Goal: Task Accomplishment & Management: Use online tool/utility

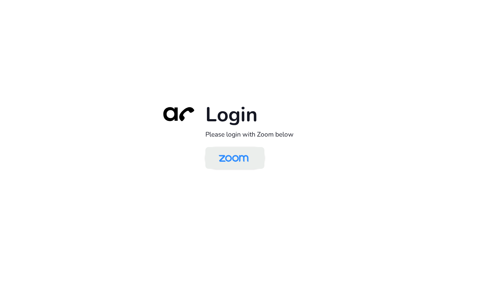
click at [238, 167] on img at bounding box center [233, 158] width 43 height 20
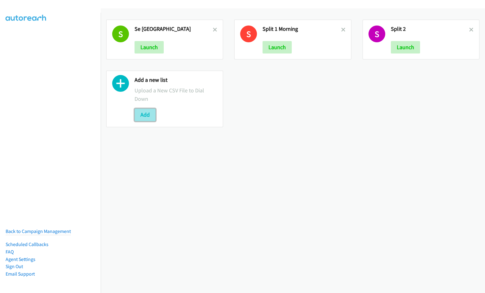
click at [146, 112] on button "Add" at bounding box center [144, 114] width 21 height 12
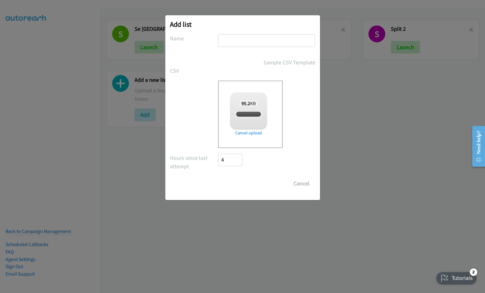
click at [252, 41] on input "text" at bounding box center [266, 40] width 97 height 13
checkbox input "true"
type input "Morning Shift"
click at [218, 177] on input "Save List" at bounding box center [234, 183] width 33 height 12
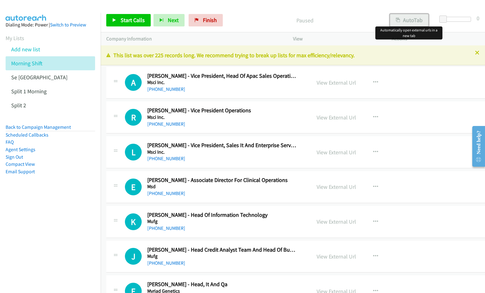
click at [408, 22] on button "AutoTab" at bounding box center [409, 20] width 39 height 12
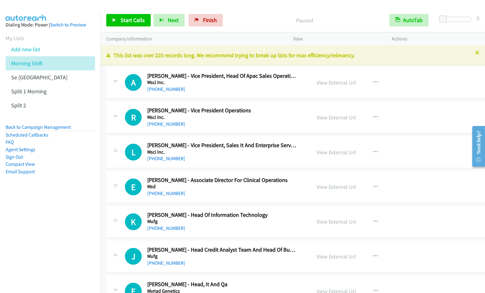
click at [36, 234] on nav "Dialing Mode: Power | Switch to Preview My Lists Add new list Morning Shift Se …" at bounding box center [50, 159] width 101 height 293
click at [321, 9] on div "Start Calls Pause Next Finish Paused AutoTab AutoTab 0" at bounding box center [293, 20] width 384 height 24
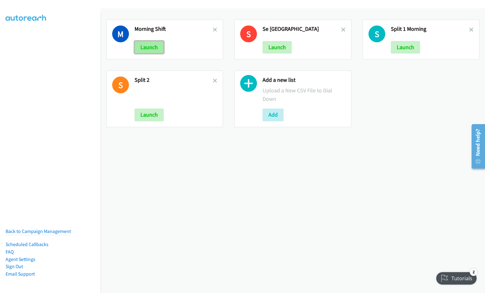
click at [146, 49] on button "Launch" at bounding box center [148, 47] width 29 height 12
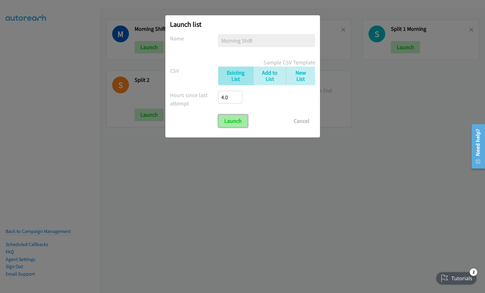
click at [225, 121] on input "Launch" at bounding box center [232, 121] width 29 height 12
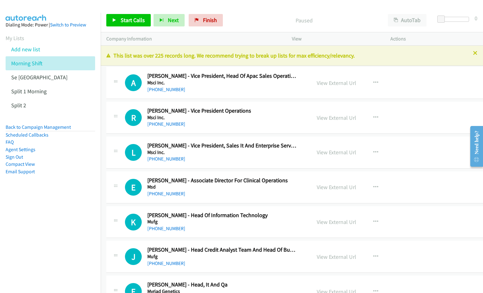
click at [272, 6] on div at bounding box center [238, 12] width 477 height 24
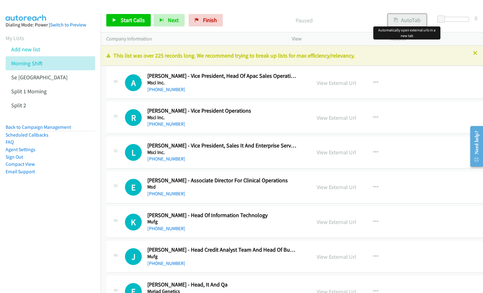
click at [412, 23] on button "AutoTab" at bounding box center [407, 20] width 39 height 12
click at [367, 78] on button "button" at bounding box center [375, 82] width 17 height 12
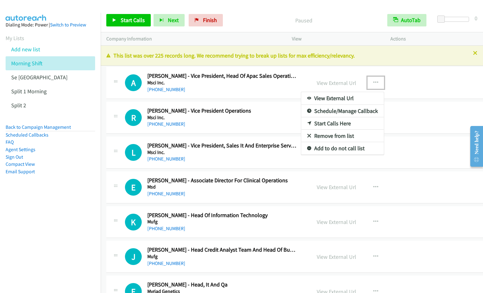
click at [329, 125] on link "Start Calls Here" at bounding box center [342, 123] width 83 height 12
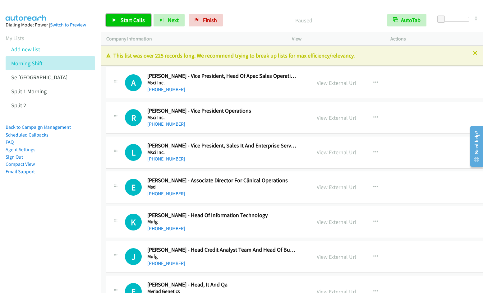
click at [127, 16] on span "Start Calls" at bounding box center [132, 19] width 24 height 7
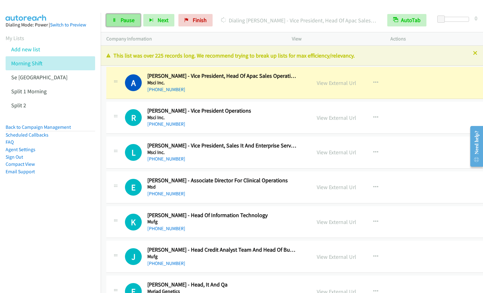
click at [116, 22] on link "Pause" at bounding box center [123, 20] width 34 height 12
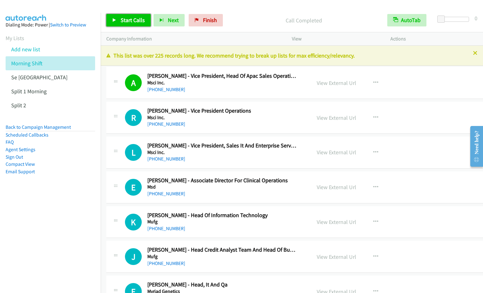
click at [123, 26] on link "Start Calls" at bounding box center [128, 20] width 44 height 12
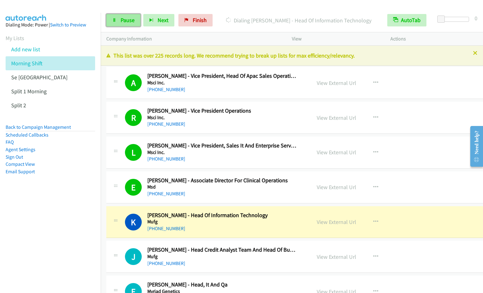
click at [138, 20] on link "Pause" at bounding box center [123, 20] width 34 height 12
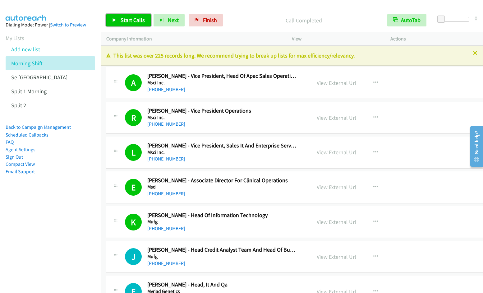
click at [129, 23] on span "Start Calls" at bounding box center [132, 19] width 24 height 7
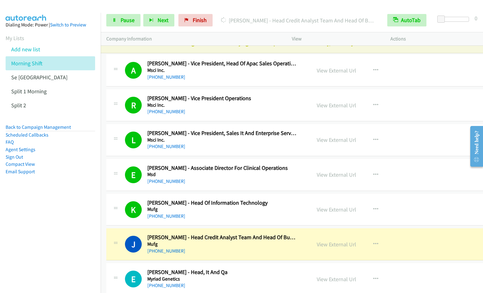
scroll to position [224, 0]
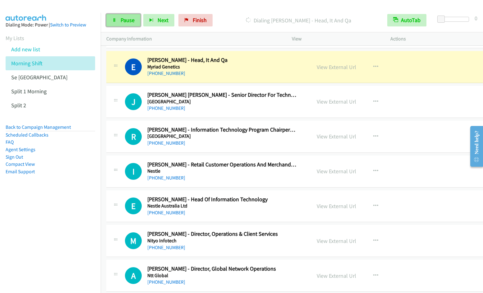
click at [117, 21] on link "Pause" at bounding box center [123, 20] width 34 height 12
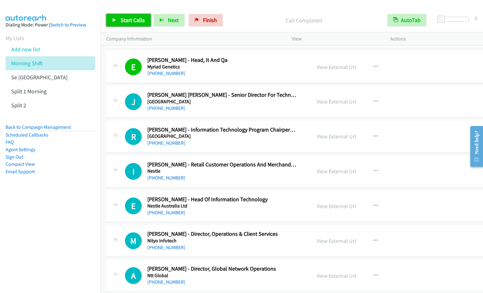
drag, startPoint x: 131, startPoint y: 20, endPoint x: 135, endPoint y: 24, distance: 4.9
click at [131, 20] on span "Start Calls" at bounding box center [132, 19] width 24 height 7
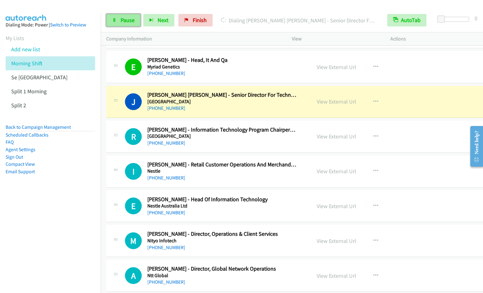
click at [126, 19] on span "Pause" at bounding box center [127, 19] width 14 height 7
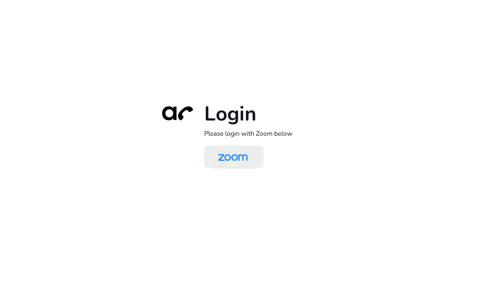
click at [223, 154] on img at bounding box center [232, 157] width 43 height 20
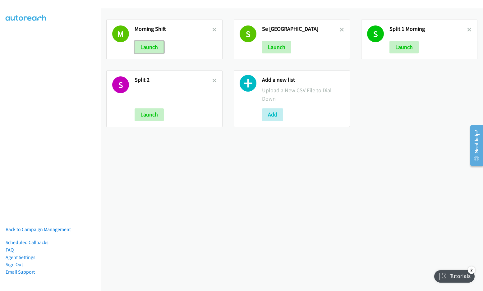
drag, startPoint x: 157, startPoint y: 48, endPoint x: 222, endPoint y: 31, distance: 66.9
click at [157, 48] on button "Launch" at bounding box center [148, 47] width 29 height 12
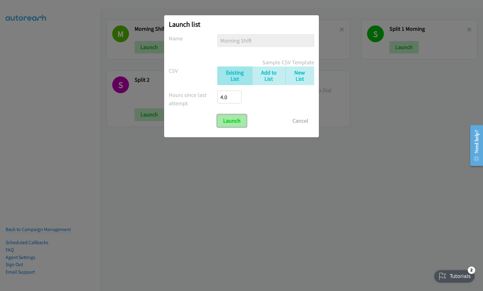
click at [231, 122] on input "Launch" at bounding box center [231, 121] width 29 height 12
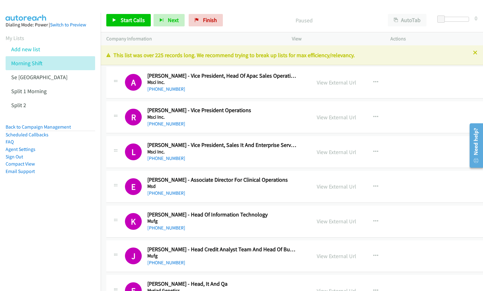
drag, startPoint x: 262, startPoint y: 9, endPoint x: 369, endPoint y: 28, distance: 108.5
click at [263, 9] on div "Start Calls Pause Next Finish Paused AutoTab AutoTab 0" at bounding box center [292, 20] width 382 height 24
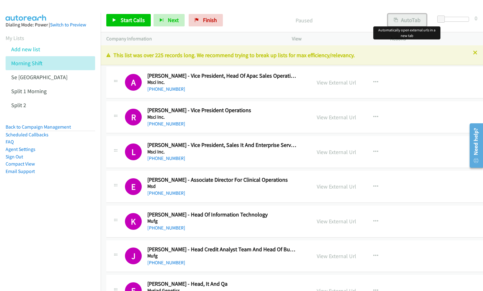
click at [399, 20] on button "AutoTab" at bounding box center [407, 20] width 39 height 12
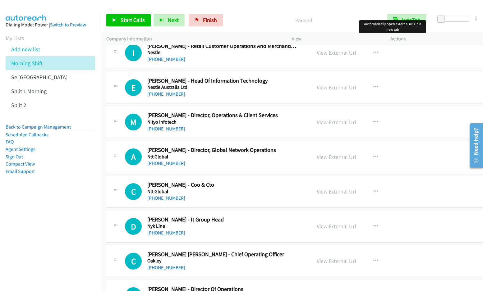
scroll to position [266, 0]
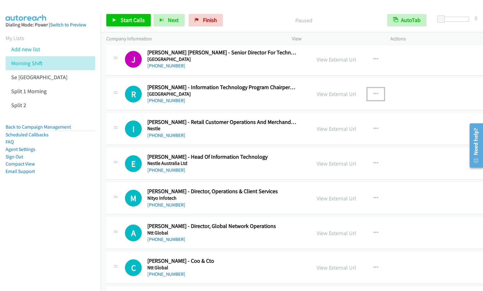
click at [367, 94] on button "button" at bounding box center [375, 94] width 17 height 12
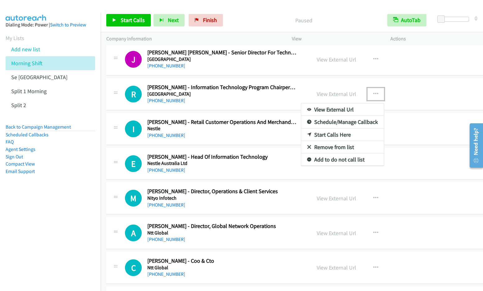
click at [319, 136] on link "Start Calls Here" at bounding box center [342, 135] width 83 height 12
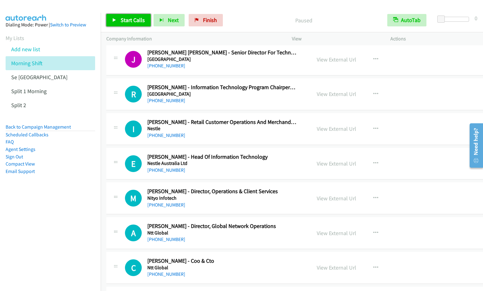
click at [127, 20] on span "Start Calls" at bounding box center [132, 19] width 24 height 7
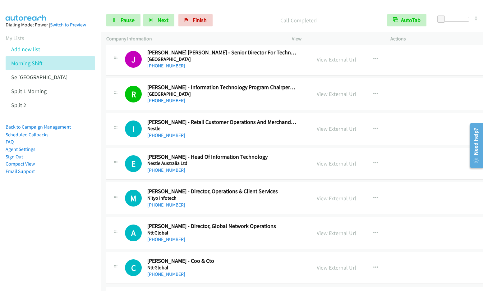
click at [77, 188] on aside "Dialing Mode: Power | Switch to Preview My Lists Add new list Morning Shift Se …" at bounding box center [50, 108] width 101 height 190
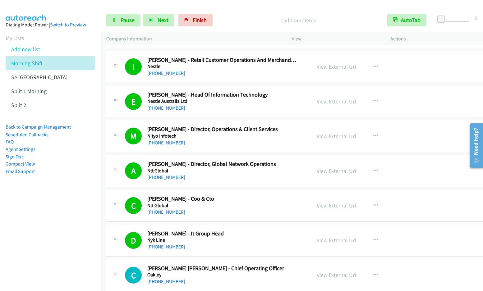
scroll to position [378, 0]
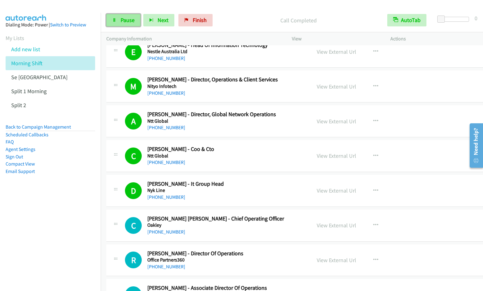
click at [127, 19] on span "Pause" at bounding box center [127, 19] width 14 height 7
click at [125, 19] on span "Start Calls" at bounding box center [132, 19] width 24 height 7
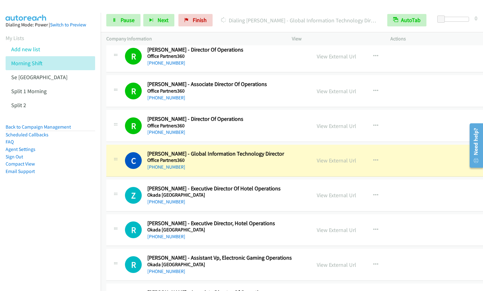
scroll to position [598, 0]
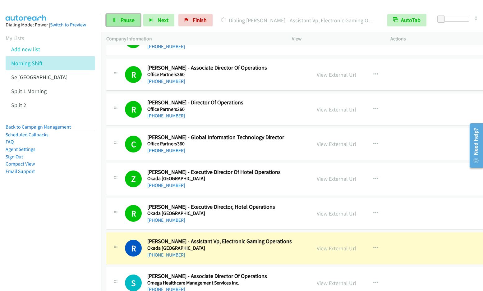
click at [119, 24] on link "Pause" at bounding box center [123, 20] width 34 height 12
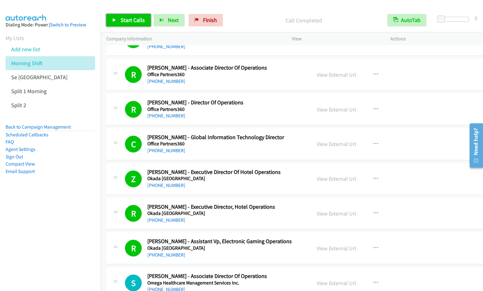
click at [129, 20] on span "Start Calls" at bounding box center [132, 19] width 24 height 7
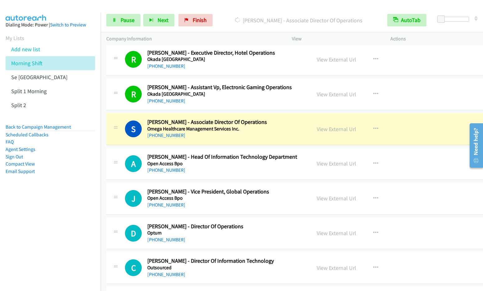
scroll to position [782, 0]
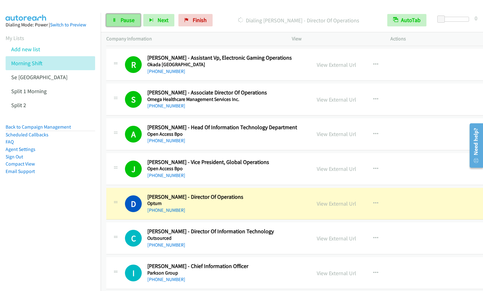
click at [118, 20] on link "Pause" at bounding box center [123, 20] width 34 height 12
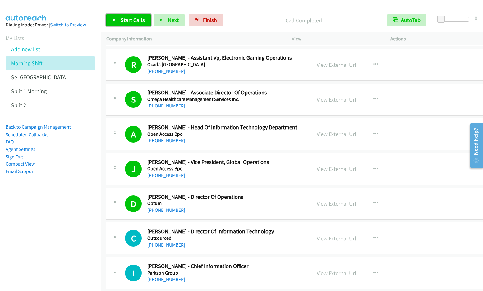
drag, startPoint x: 131, startPoint y: 23, endPoint x: 180, endPoint y: 1, distance: 53.9
click at [131, 23] on span "Start Calls" at bounding box center [132, 19] width 24 height 7
click at [373, 204] on icon "button" at bounding box center [375, 203] width 5 height 5
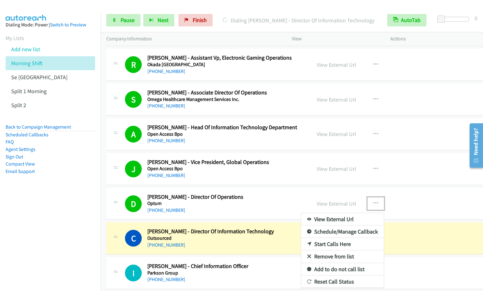
click at [320, 253] on link "Remove from list" at bounding box center [342, 256] width 83 height 12
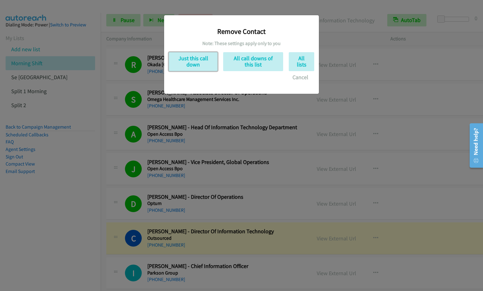
drag, startPoint x: 197, startPoint y: 60, endPoint x: 288, endPoint y: 126, distance: 112.6
click at [197, 60] on button "Just this call down" at bounding box center [193, 61] width 49 height 19
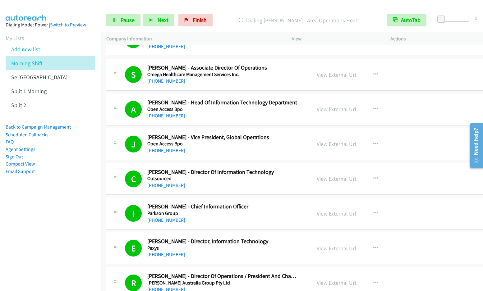
scroll to position [1017, 0]
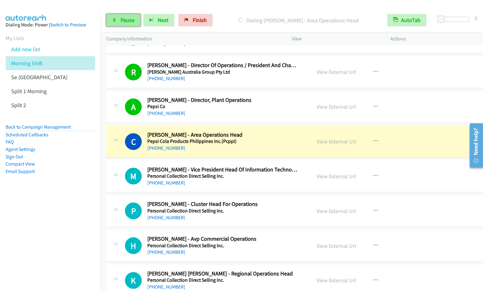
click at [117, 24] on link "Pause" at bounding box center [123, 20] width 34 height 12
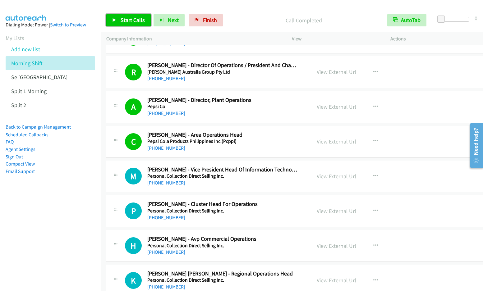
click at [128, 23] on span "Start Calls" at bounding box center [132, 19] width 24 height 7
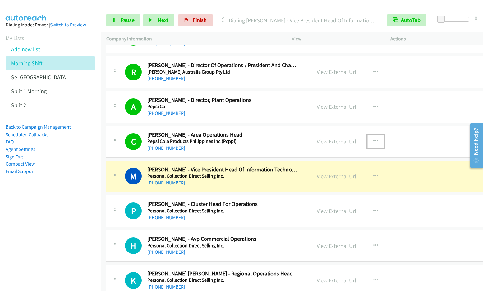
click at [373, 140] on icon "button" at bounding box center [375, 141] width 5 height 5
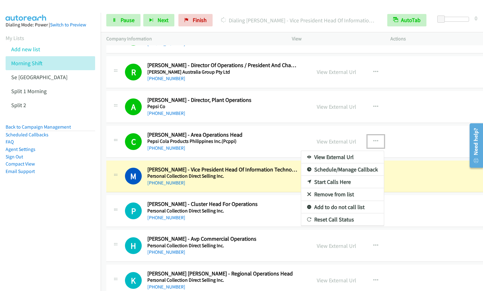
click at [335, 193] on link "Remove from list" at bounding box center [342, 194] width 83 height 12
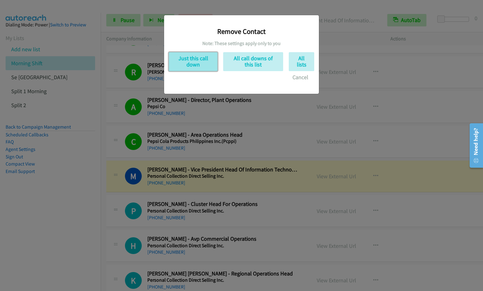
click at [195, 64] on button "Just this call down" at bounding box center [193, 61] width 49 height 19
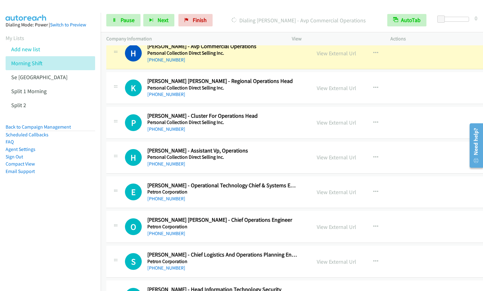
scroll to position [1171, 0]
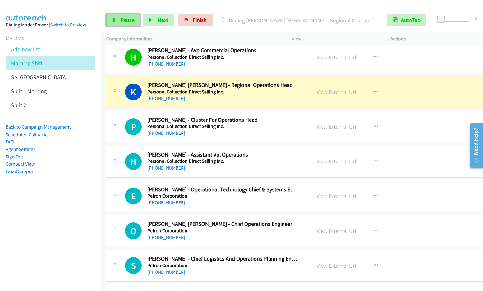
click at [132, 18] on span "Pause" at bounding box center [127, 19] width 14 height 7
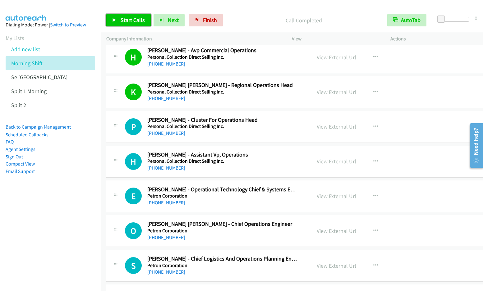
click at [133, 20] on span "Start Calls" at bounding box center [132, 19] width 24 height 7
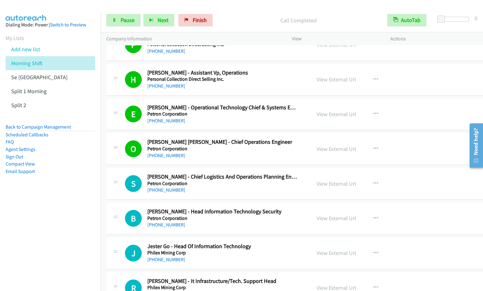
scroll to position [1260, 0]
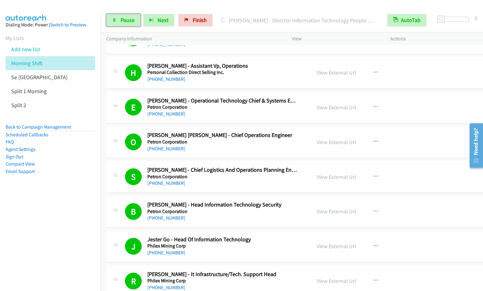
drag, startPoint x: 118, startPoint y: 18, endPoint x: 275, endPoint y: 2, distance: 158.5
click at [118, 18] on link "Pause" at bounding box center [123, 20] width 34 height 12
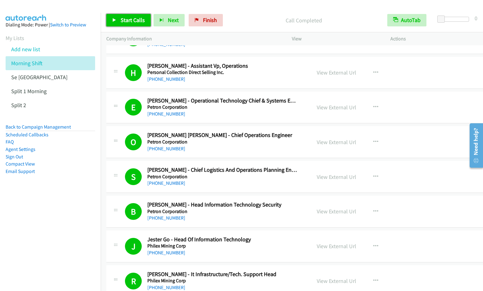
click at [124, 22] on span "Start Calls" at bounding box center [132, 19] width 24 height 7
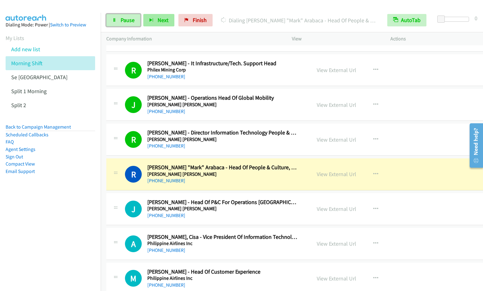
drag, startPoint x: 129, startPoint y: 21, endPoint x: 144, endPoint y: 18, distance: 16.1
click at [129, 21] on span "Pause" at bounding box center [127, 19] width 14 height 7
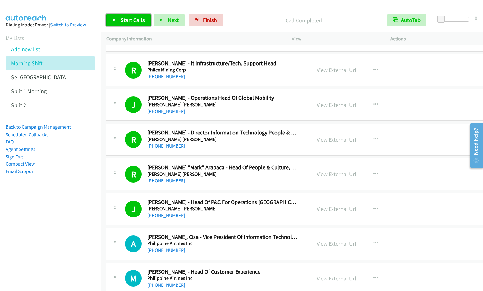
click at [116, 19] on link "Start Calls" at bounding box center [128, 20] width 44 height 12
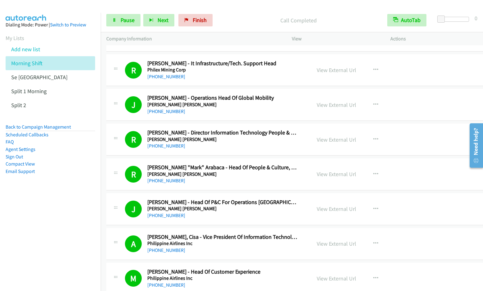
scroll to position [1681, 0]
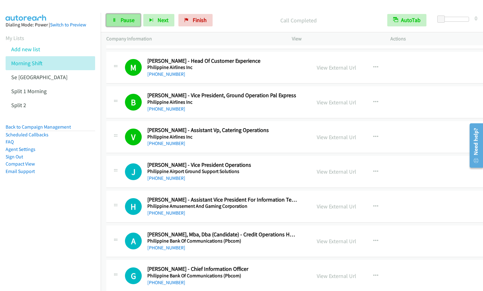
click at [125, 20] on span "Pause" at bounding box center [127, 19] width 14 height 7
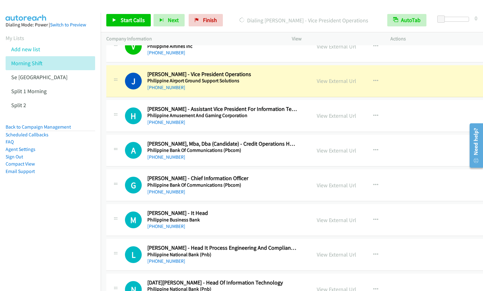
scroll to position [1776, 0]
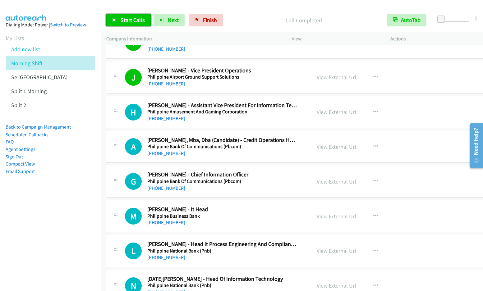
click at [122, 21] on span "Start Calls" at bounding box center [132, 19] width 24 height 7
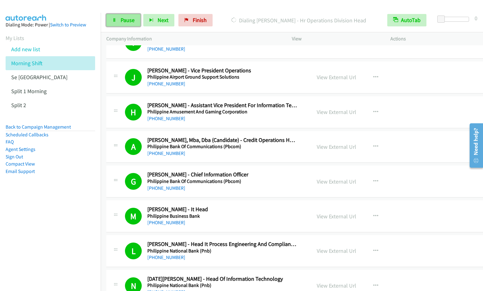
click at [125, 24] on link "Pause" at bounding box center [123, 20] width 34 height 12
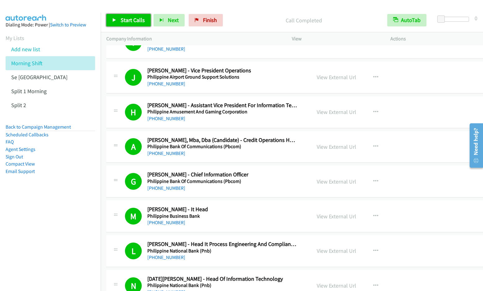
click at [117, 23] on link "Start Calls" at bounding box center [128, 20] width 44 height 12
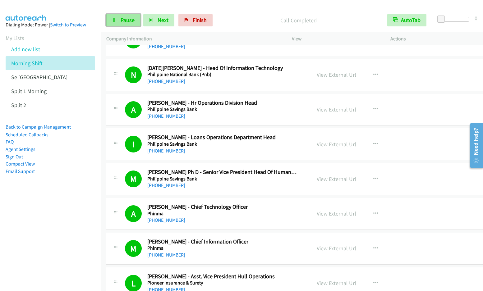
click at [123, 20] on span "Pause" at bounding box center [127, 19] width 14 height 7
click at [124, 22] on span "Start Calls" at bounding box center [132, 19] width 24 height 7
click at [119, 21] on link "Pause" at bounding box center [123, 20] width 34 height 12
click at [119, 20] on div "Start Calls Pause Next Finish" at bounding box center [160, 20] width 109 height 12
click at [115, 20] on icon at bounding box center [114, 20] width 4 height 4
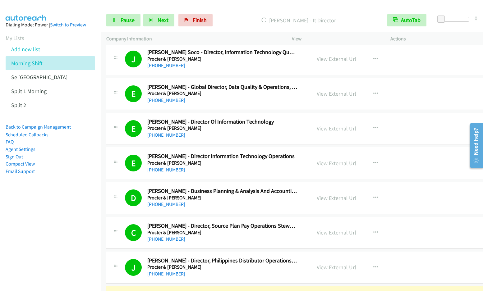
scroll to position [2734, 0]
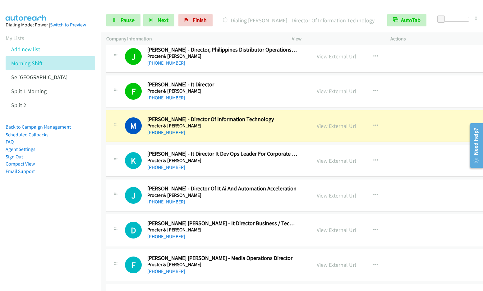
click at [37, 247] on nav "Dialing Mode: Power | Switch to Preview My Lists Add new list Morning Shift Se …" at bounding box center [50, 158] width 101 height 291
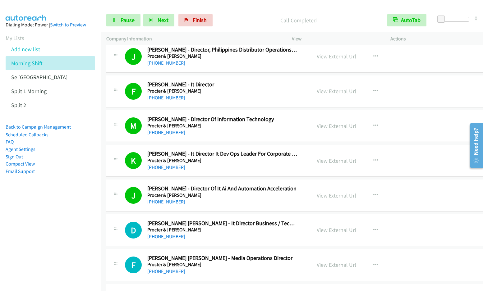
click at [60, 219] on nav "Dialing Mode: Power | Switch to Preview My Lists Add new list Morning Shift Se …" at bounding box center [50, 158] width 101 height 291
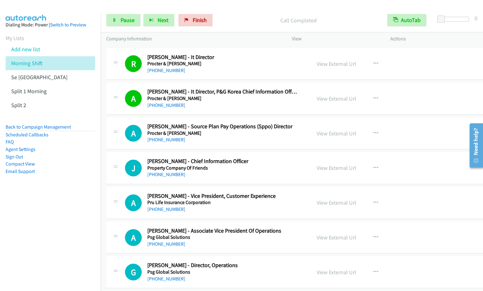
scroll to position [3023, 0]
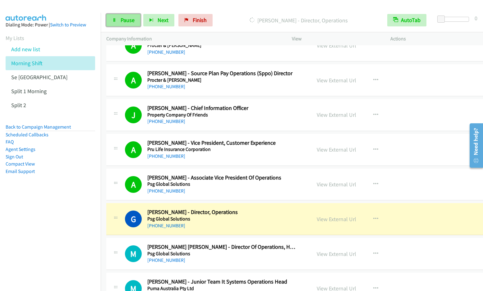
click at [121, 16] on span "Pause" at bounding box center [127, 19] width 14 height 7
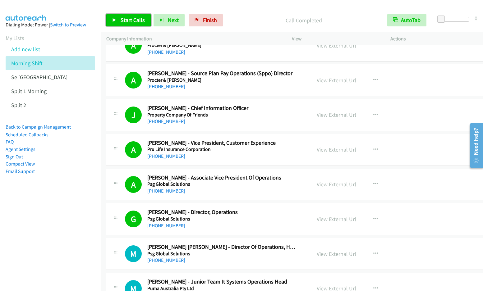
click at [128, 19] on span "Start Calls" at bounding box center [132, 19] width 24 height 7
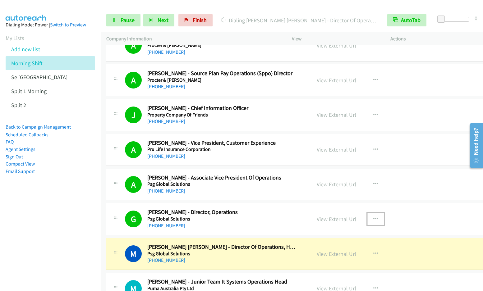
click at [373, 217] on icon "button" at bounding box center [375, 218] width 5 height 5
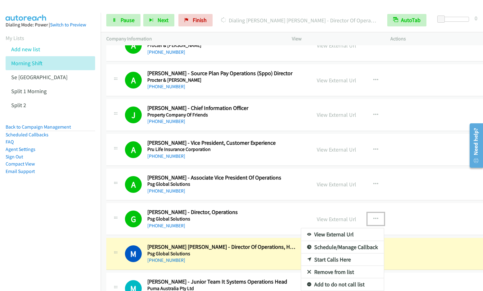
click at [326, 272] on link "Remove from list" at bounding box center [342, 272] width 83 height 12
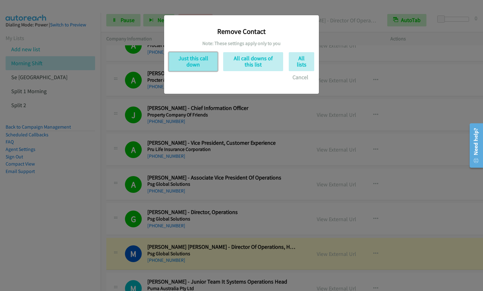
click at [198, 66] on button "Just this call down" at bounding box center [193, 61] width 49 height 19
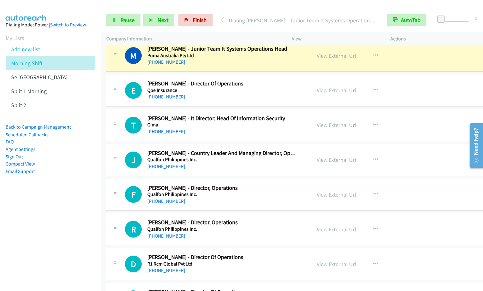
scroll to position [3234, 0]
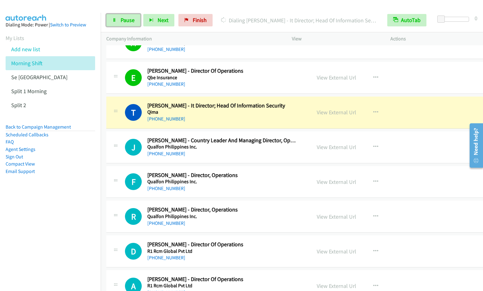
drag, startPoint x: 126, startPoint y: 21, endPoint x: 198, endPoint y: 1, distance: 74.8
click at [126, 21] on span "Pause" at bounding box center [127, 19] width 14 height 7
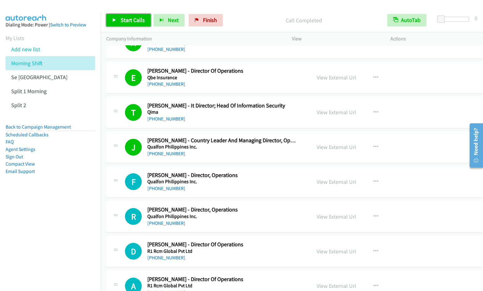
click at [117, 17] on link "Start Calls" at bounding box center [128, 20] width 44 height 12
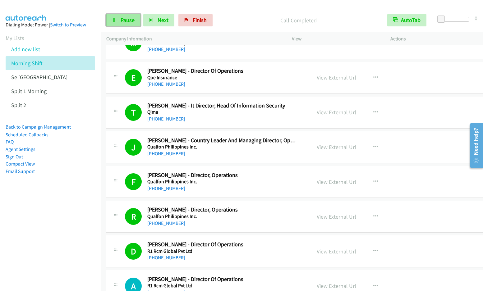
click at [121, 18] on span "Pause" at bounding box center [127, 19] width 14 height 7
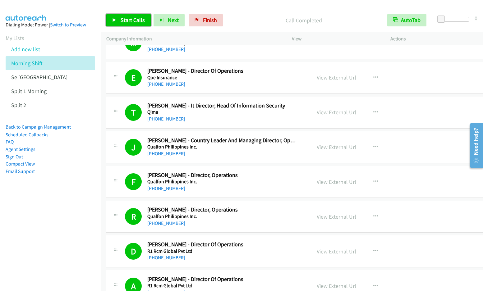
drag, startPoint x: 121, startPoint y: 20, endPoint x: 139, endPoint y: 22, distance: 17.7
click at [121, 21] on span "Start Calls" at bounding box center [132, 19] width 24 height 7
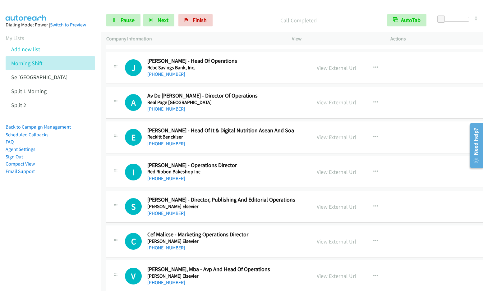
scroll to position [3561, 0]
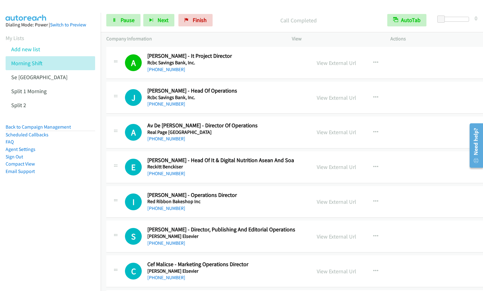
click at [48, 217] on nav "Dialing Mode: Power | Switch to Preview My Lists Add new list Morning Shift Se …" at bounding box center [50, 158] width 101 height 291
click at [123, 21] on span "Pause" at bounding box center [127, 19] width 14 height 7
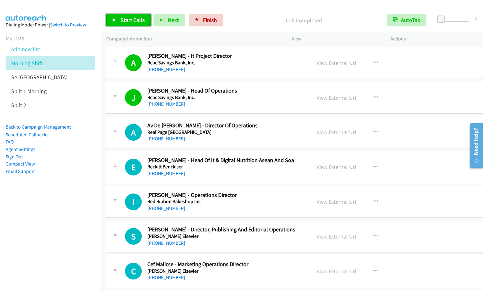
click at [125, 20] on span "Start Calls" at bounding box center [132, 19] width 24 height 7
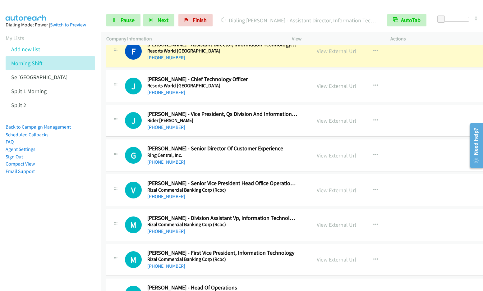
scroll to position [3824, 0]
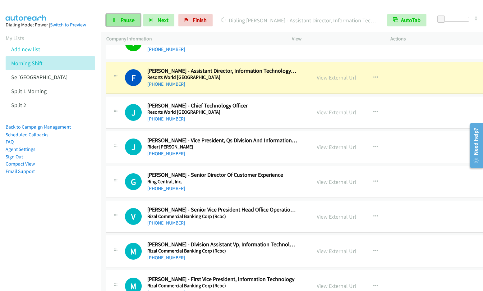
click at [116, 22] on link "Pause" at bounding box center [123, 20] width 34 height 12
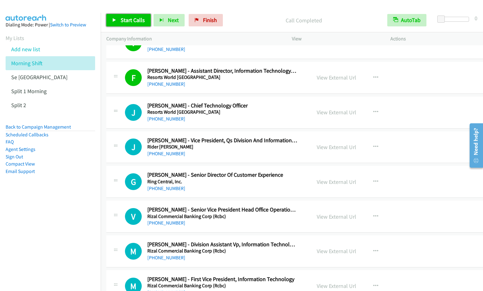
drag, startPoint x: 124, startPoint y: 19, endPoint x: 129, endPoint y: 20, distance: 4.8
click at [124, 19] on span "Start Calls" at bounding box center [132, 19] width 24 height 7
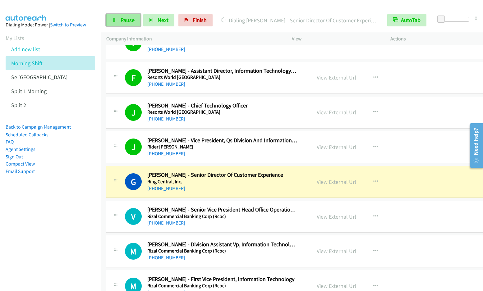
click at [121, 23] on span "Pause" at bounding box center [127, 19] width 14 height 7
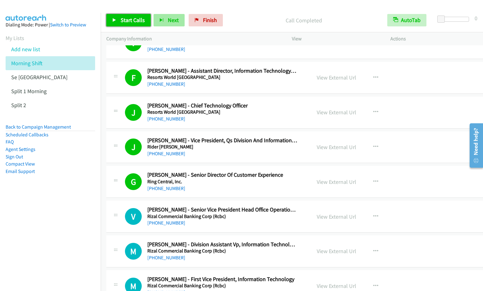
drag, startPoint x: 135, startPoint y: 17, endPoint x: 154, endPoint y: 18, distance: 19.0
click at [135, 18] on span "Start Calls" at bounding box center [132, 19] width 24 height 7
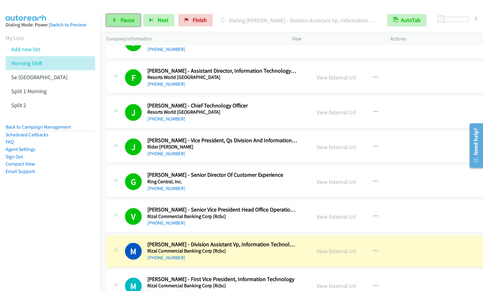
click at [126, 21] on span "Pause" at bounding box center [127, 19] width 14 height 7
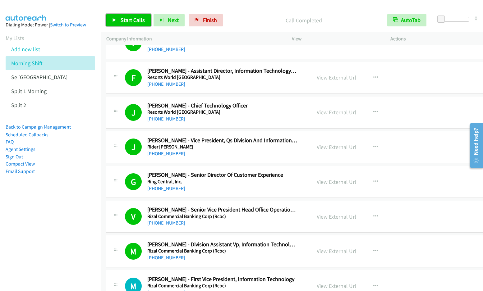
drag, startPoint x: 120, startPoint y: 21, endPoint x: 150, endPoint y: 31, distance: 31.1
click at [120, 21] on span "Start Calls" at bounding box center [132, 19] width 24 height 7
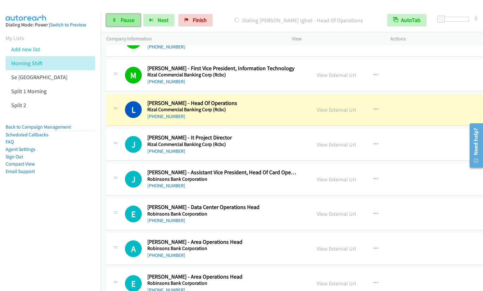
click at [117, 21] on link "Pause" at bounding box center [123, 20] width 34 height 12
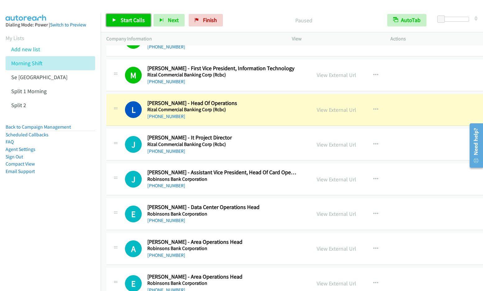
click at [120, 25] on link "Start Calls" at bounding box center [128, 20] width 44 height 12
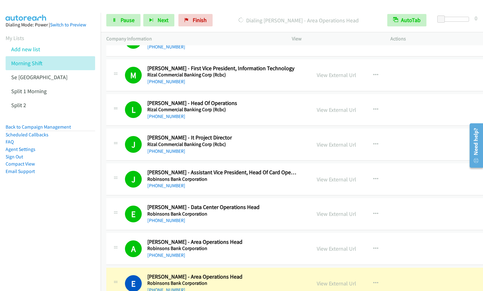
scroll to position [4246, 0]
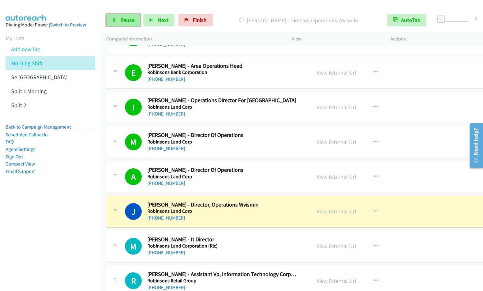
click at [119, 22] on link "Pause" at bounding box center [123, 20] width 34 height 12
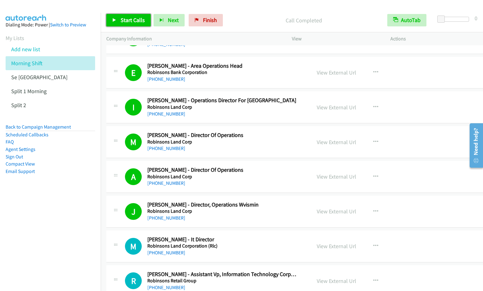
click at [116, 20] on link "Start Calls" at bounding box center [128, 20] width 44 height 12
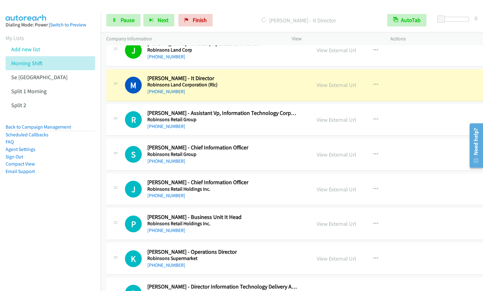
scroll to position [4417, 0]
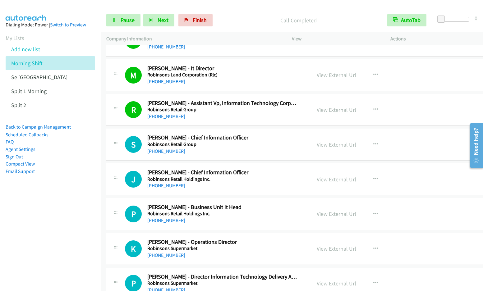
click at [82, 218] on nav "Dialing Mode: Power | Switch to Preview My Lists Add new list Morning Shift Se …" at bounding box center [50, 158] width 101 height 291
drag, startPoint x: 120, startPoint y: 18, endPoint x: 182, endPoint y: 4, distance: 63.8
click at [120, 18] on link "Pause" at bounding box center [123, 20] width 34 height 12
click at [125, 21] on span "Start Calls" at bounding box center [132, 19] width 24 height 7
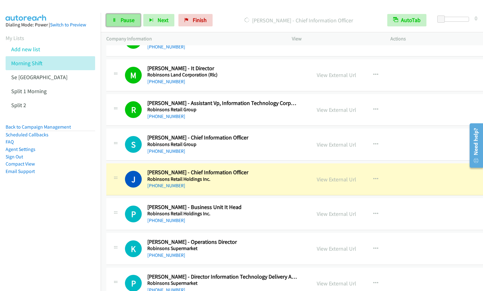
click at [121, 22] on span "Pause" at bounding box center [127, 19] width 14 height 7
